Goal: Find specific page/section: Find specific page/section

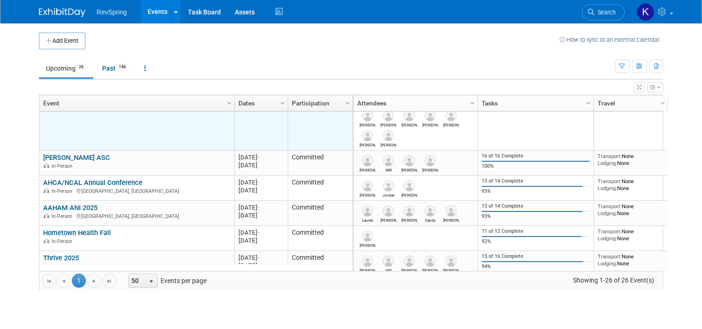
scroll to position [98, 0]
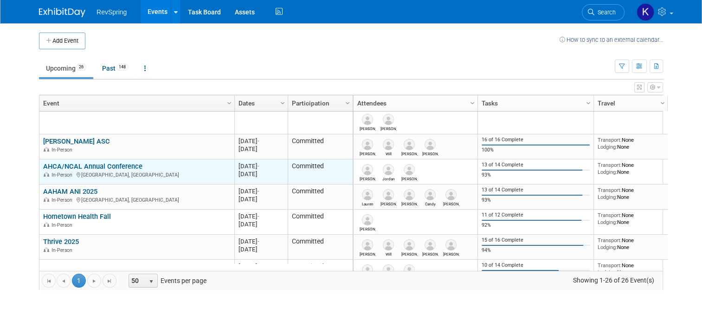
click at [115, 163] on link "AHCA/NCAL Annual Conference" at bounding box center [92, 166] width 99 height 8
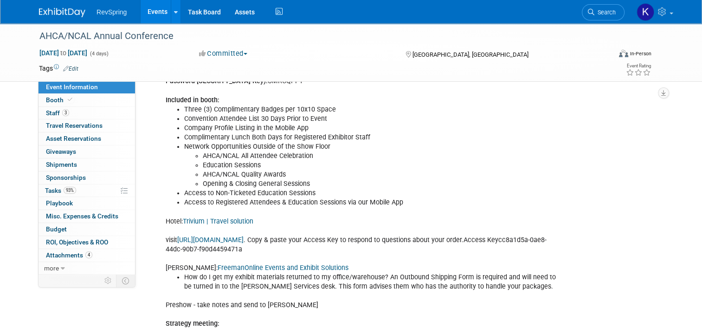
scroll to position [462, 0]
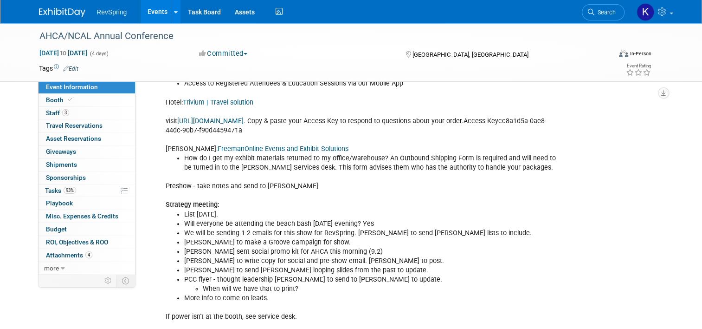
click at [281, 151] on link "FreemanOnline Events and Exhibit Solutions" at bounding box center [283, 149] width 131 height 8
click at [82, 102] on link "Booth" at bounding box center [87, 100] width 97 height 13
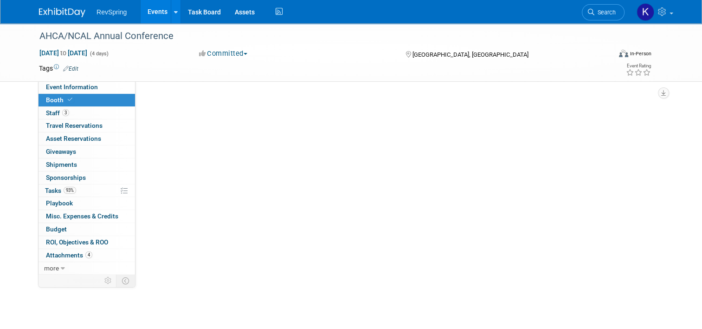
scroll to position [0, 0]
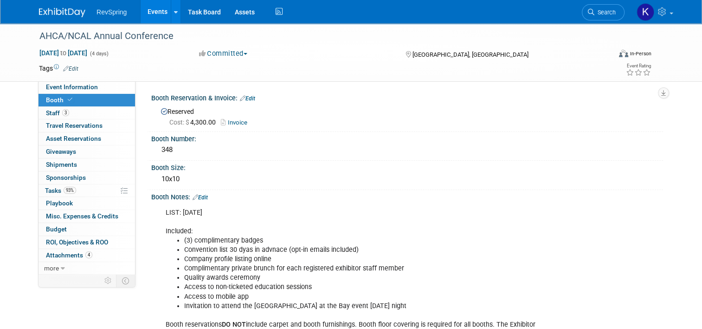
click at [157, 12] on link "Events" at bounding box center [158, 11] width 34 height 23
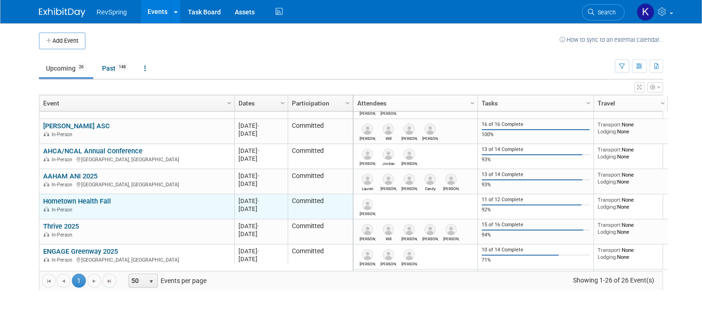
click at [88, 198] on link "Hometown Health Fall" at bounding box center [77, 201] width 68 height 8
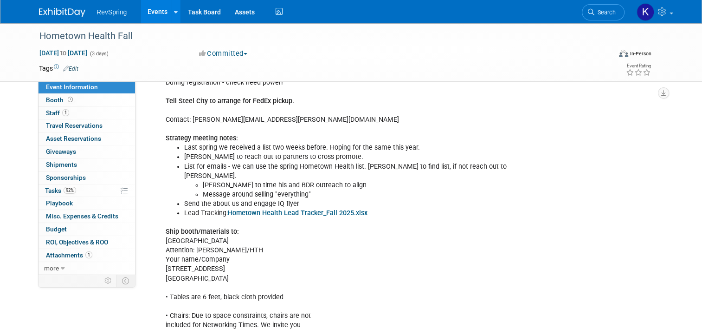
scroll to position [385, 0]
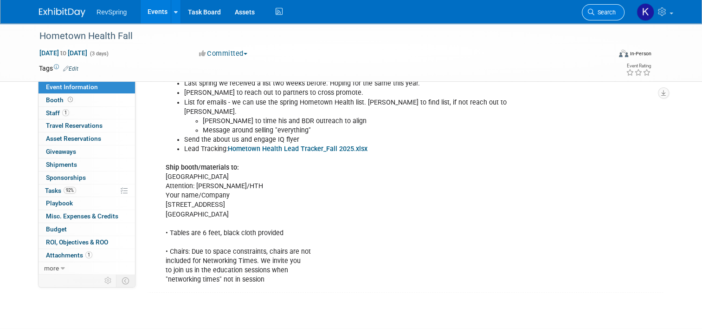
click at [602, 12] on span "Search" at bounding box center [605, 12] width 21 height 7
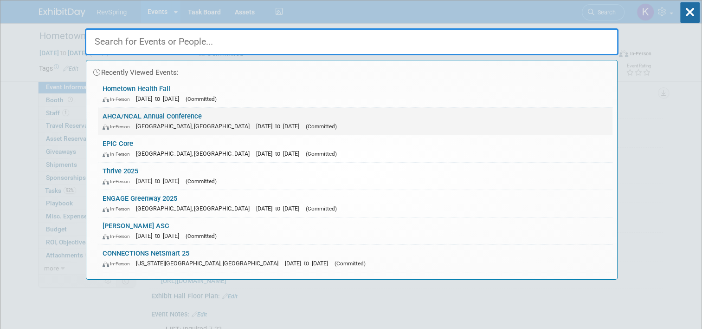
click at [472, 120] on link "AHCA/NCAL Annual Conference In-Person Las Vegas, NV Oct 19, 2025 to Oct 22, 202…" at bounding box center [355, 121] width 515 height 27
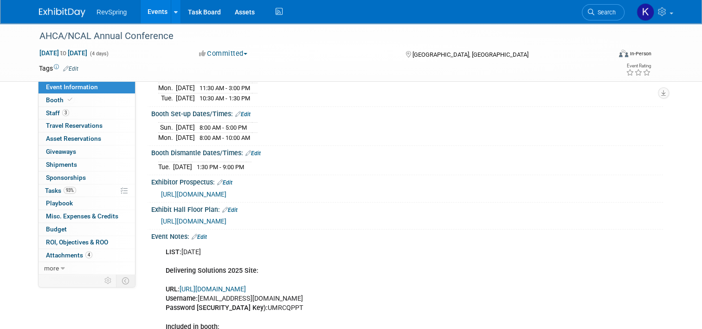
scroll to position [119, 0]
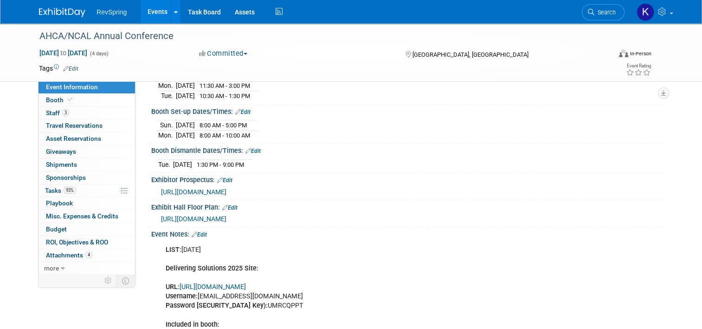
click at [196, 238] on link "Edit" at bounding box center [199, 234] width 15 height 6
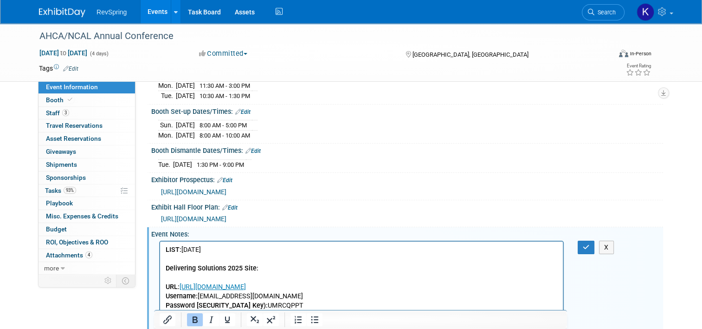
scroll to position [0, 0]
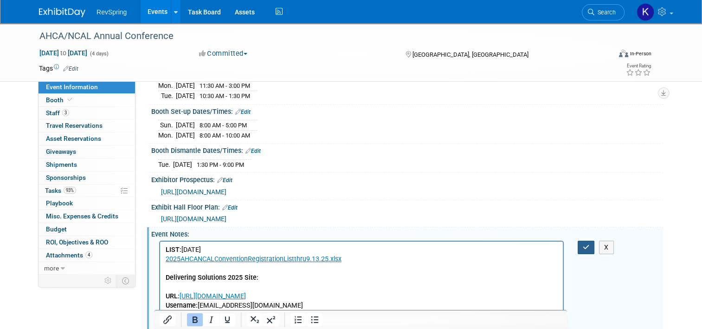
click at [587, 250] on icon "button" at bounding box center [586, 247] width 7 height 6
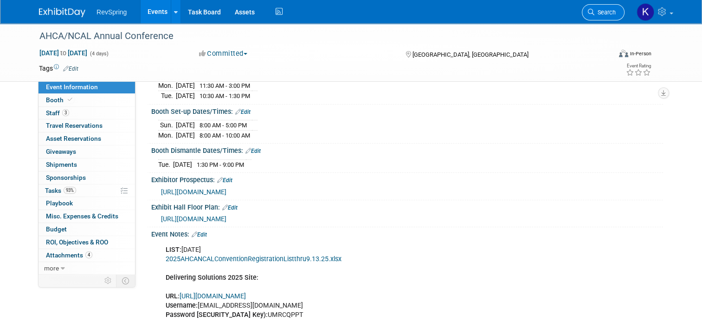
click at [612, 16] on link "Search" at bounding box center [603, 12] width 43 height 16
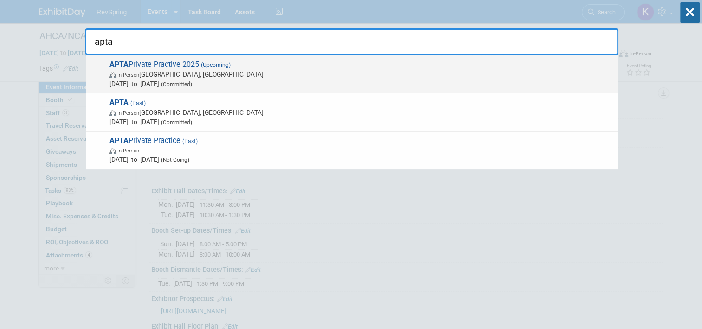
type input "apta"
click at [362, 76] on span "In-Person Orlando, FL" at bounding box center [362, 74] width 504 height 9
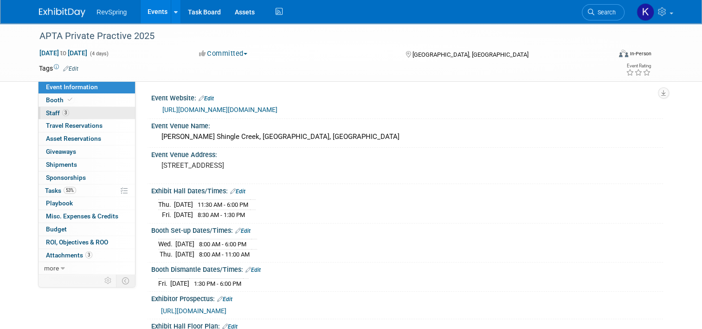
click at [98, 113] on link "3 Staff 3" at bounding box center [87, 113] width 97 height 13
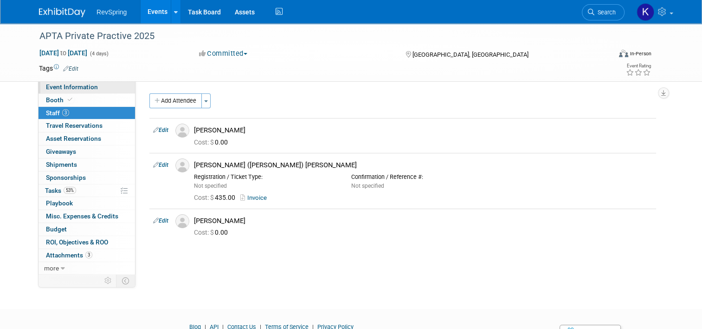
click at [89, 91] on link "Event Information" at bounding box center [87, 87] width 97 height 13
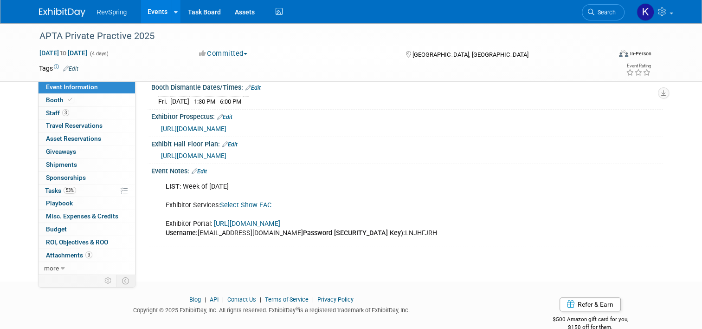
scroll to position [174, 0]
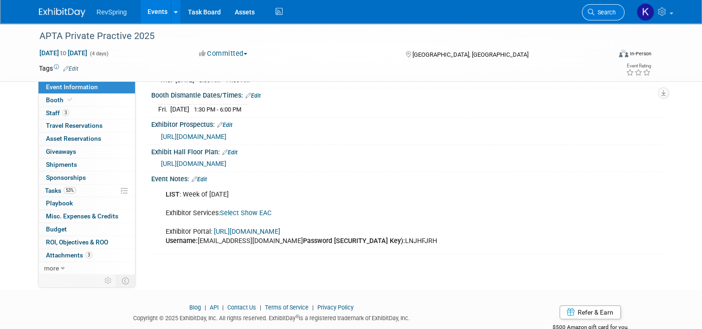
click at [605, 12] on span "Search" at bounding box center [605, 12] width 21 height 7
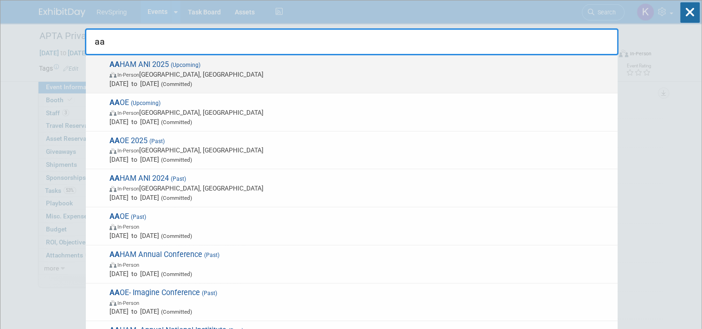
type input "aa"
click at [387, 72] on span "In-Person Baltimore, MD" at bounding box center [362, 74] width 504 height 9
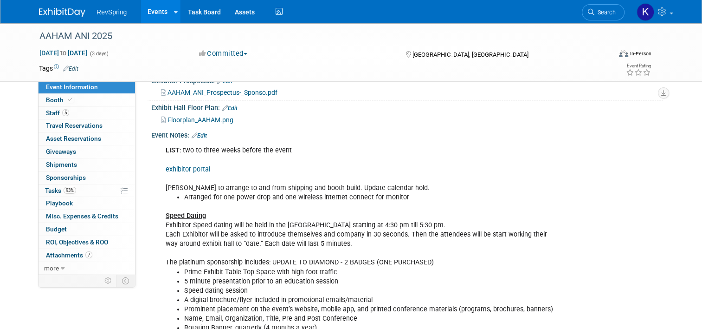
scroll to position [229, 0]
